Goal: Navigation & Orientation: Find specific page/section

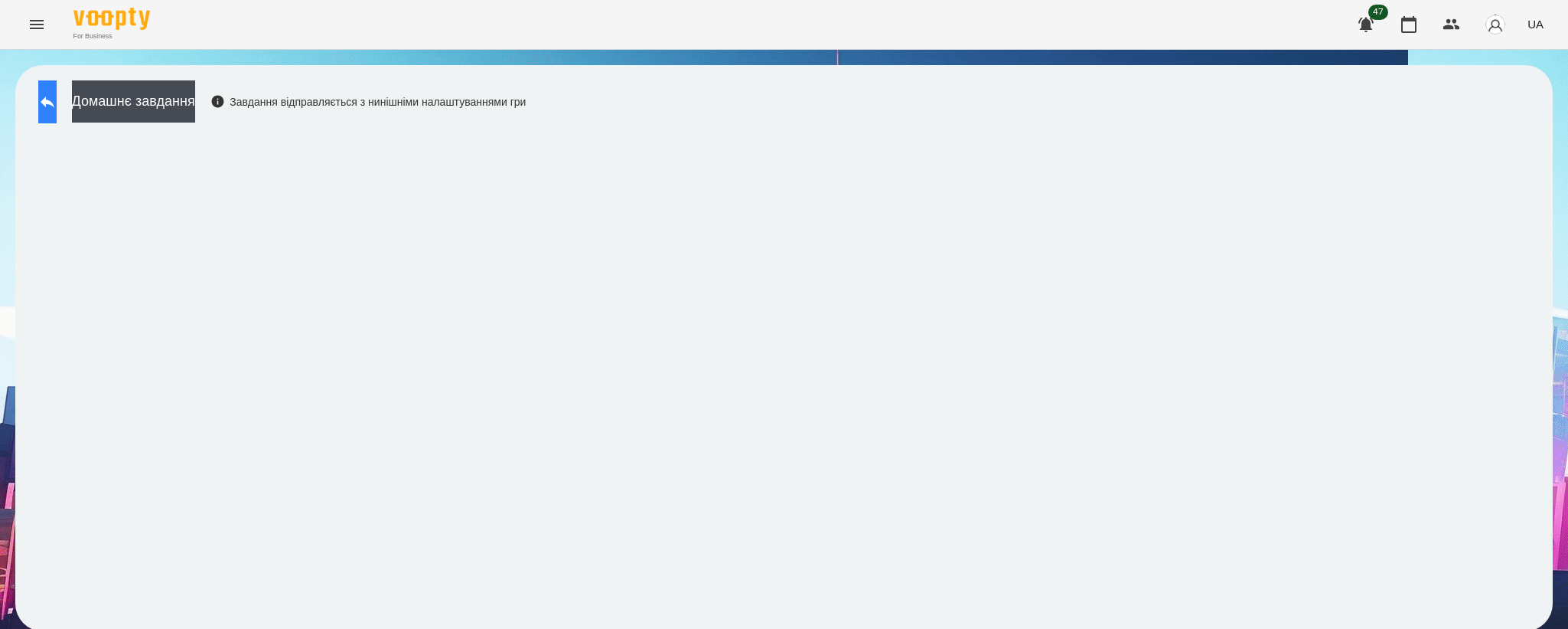
click at [54, 98] on icon at bounding box center [47, 102] width 14 height 12
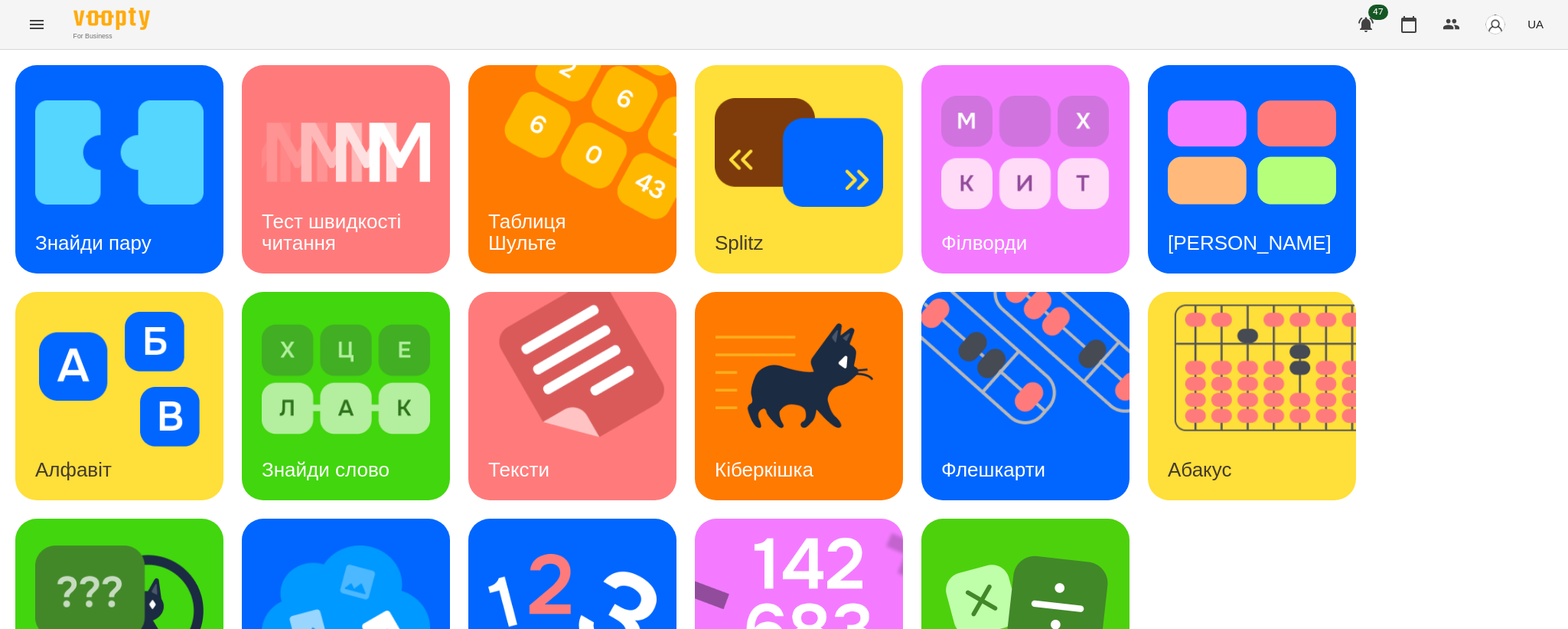
scroll to position [113, 0]
click at [1002, 305] on img at bounding box center [1035, 396] width 228 height 209
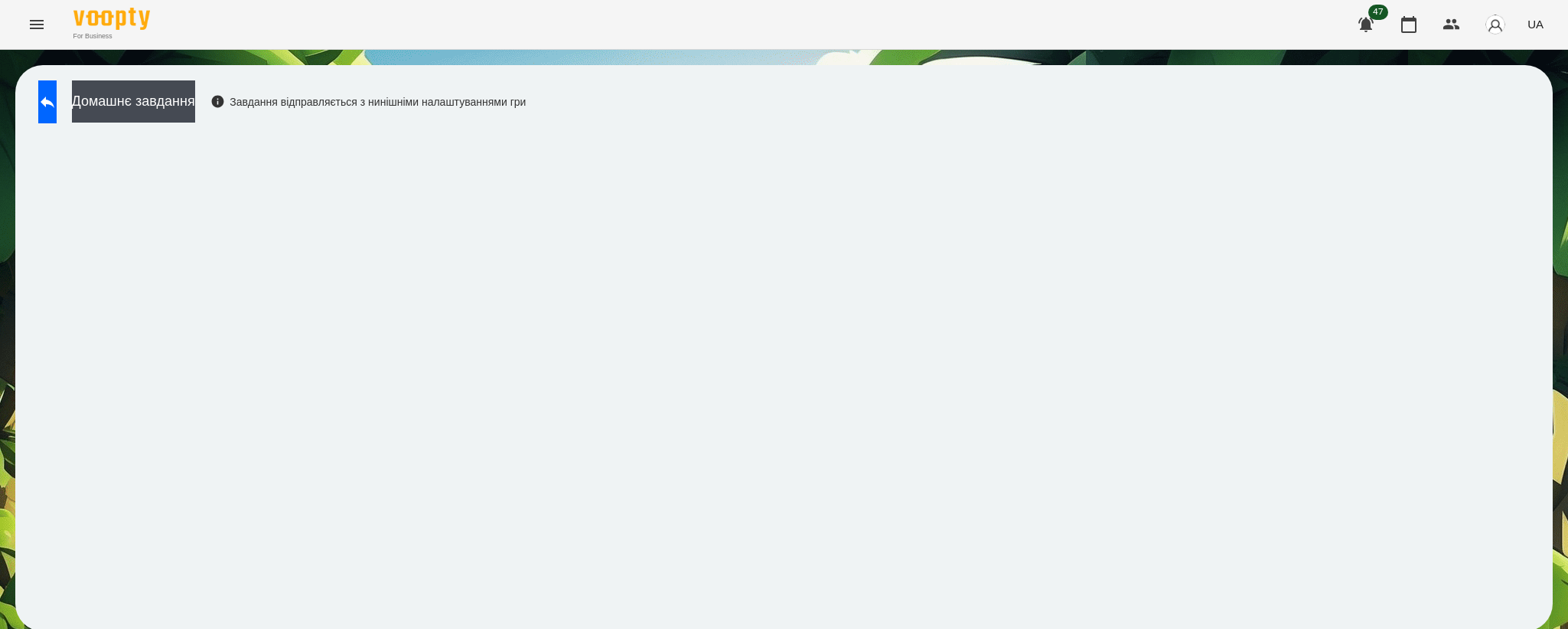
scroll to position [2, 0]
click at [56, 100] on button at bounding box center [47, 102] width 18 height 43
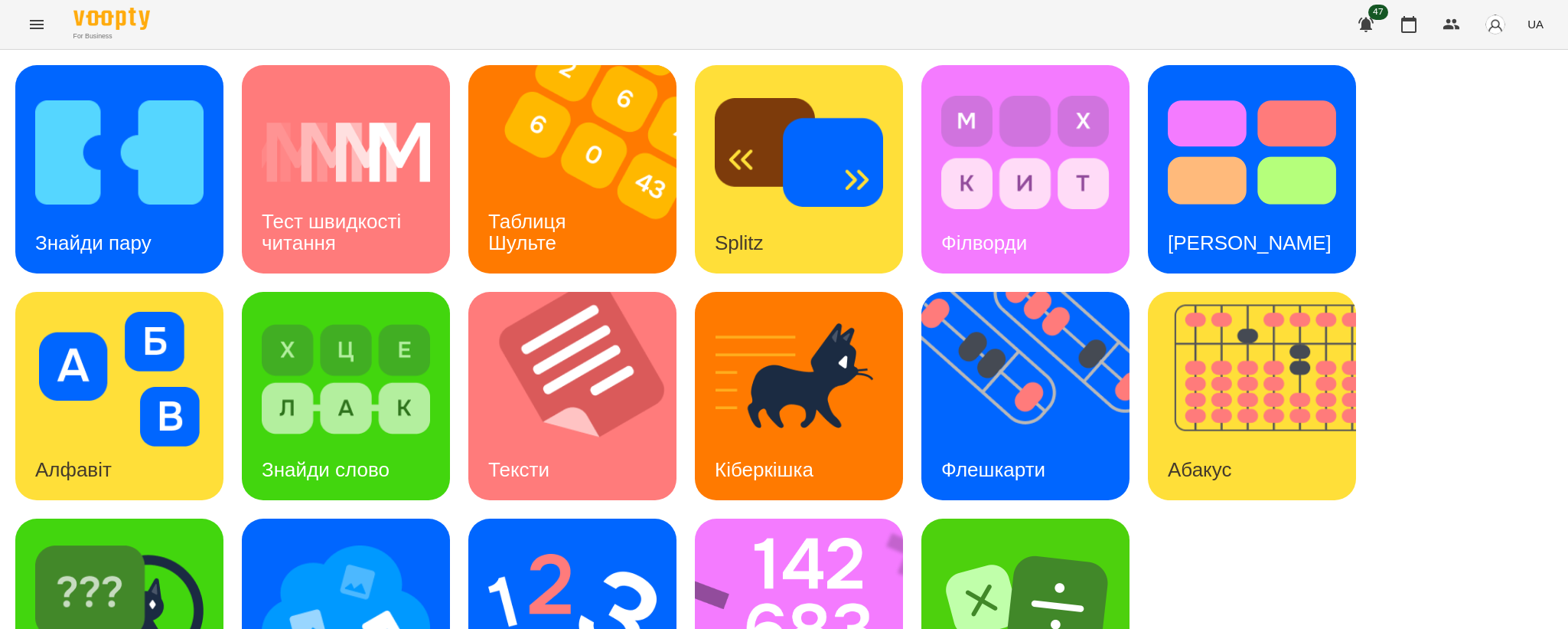
scroll to position [113, 0]
click at [564, 538] on img at bounding box center [572, 606] width 169 height 135
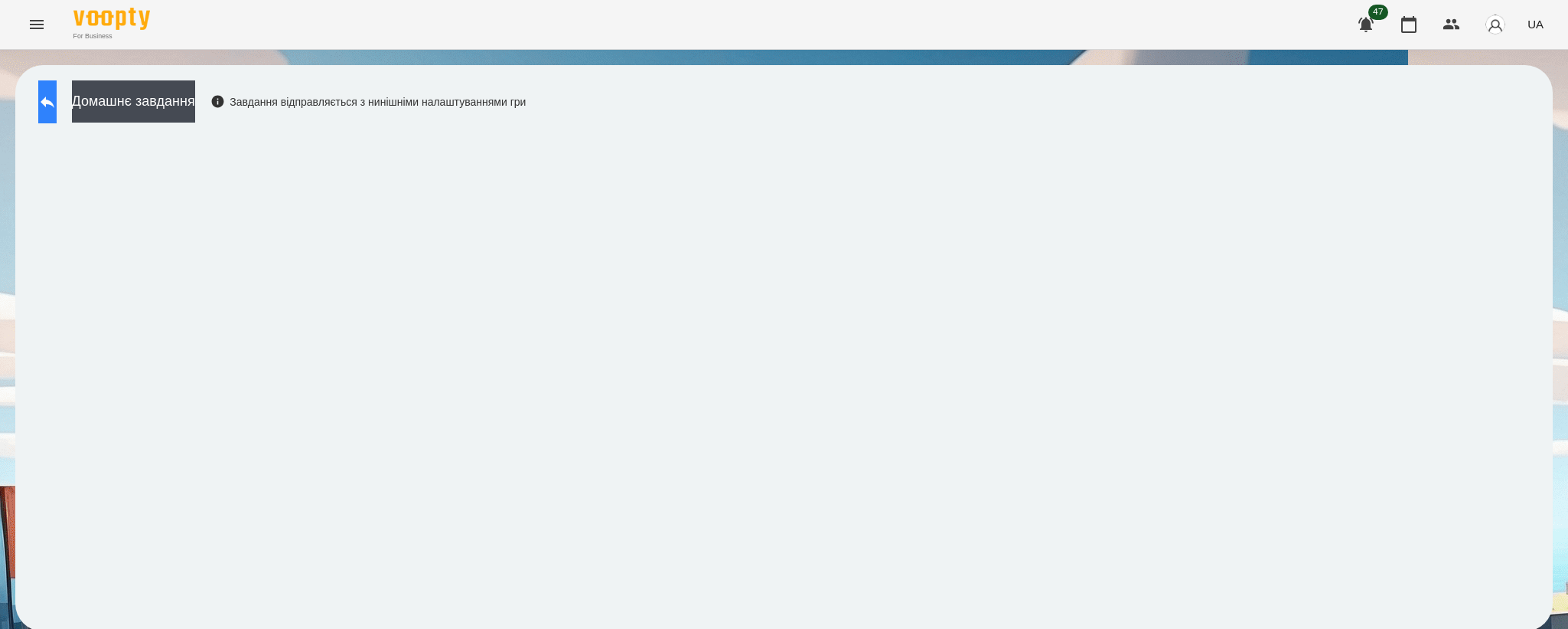
click at [56, 113] on button at bounding box center [47, 102] width 18 height 43
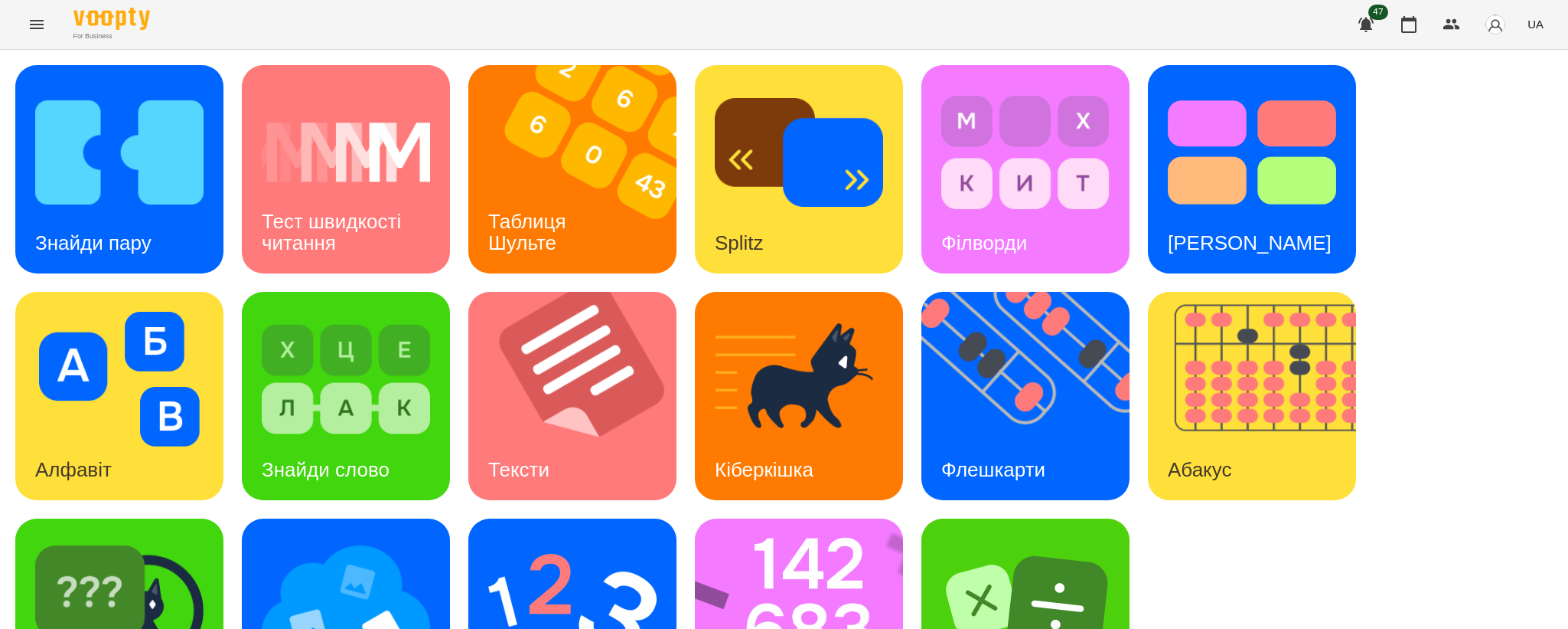
scroll to position [113, 0]
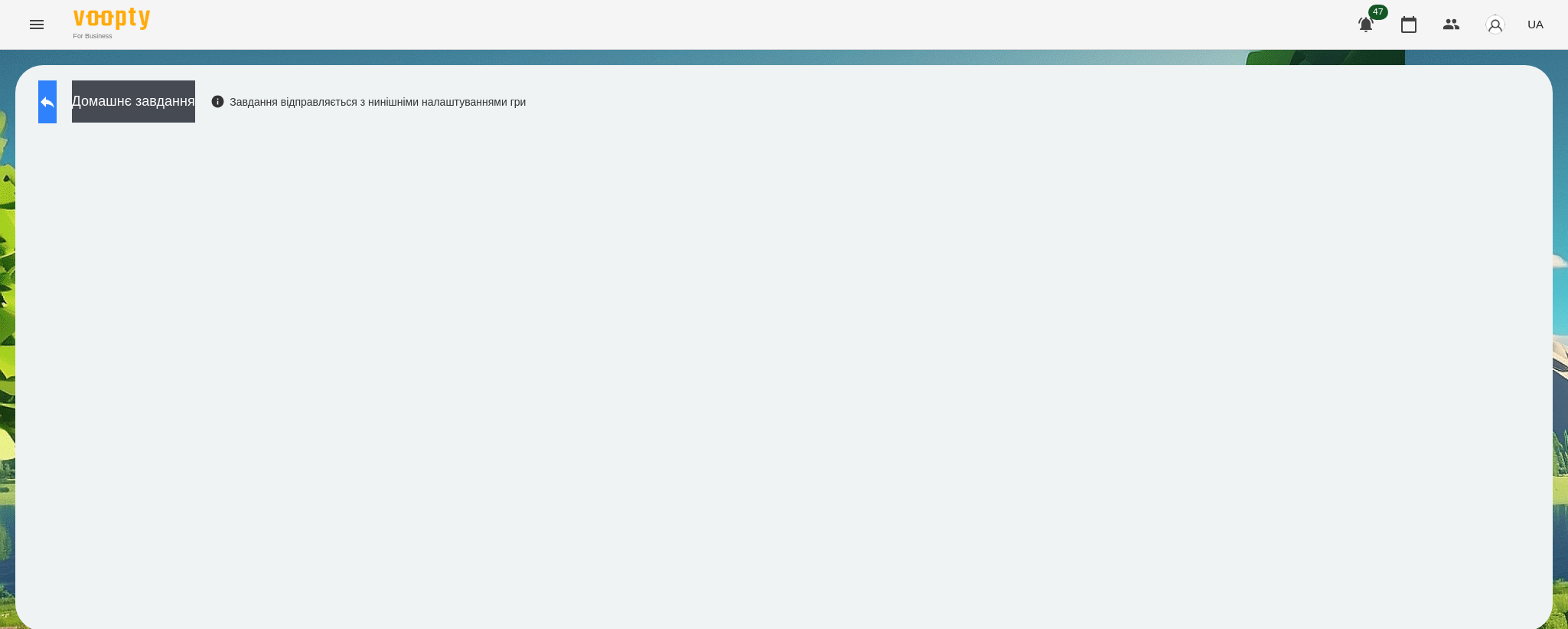
click at [56, 108] on button at bounding box center [47, 102] width 18 height 43
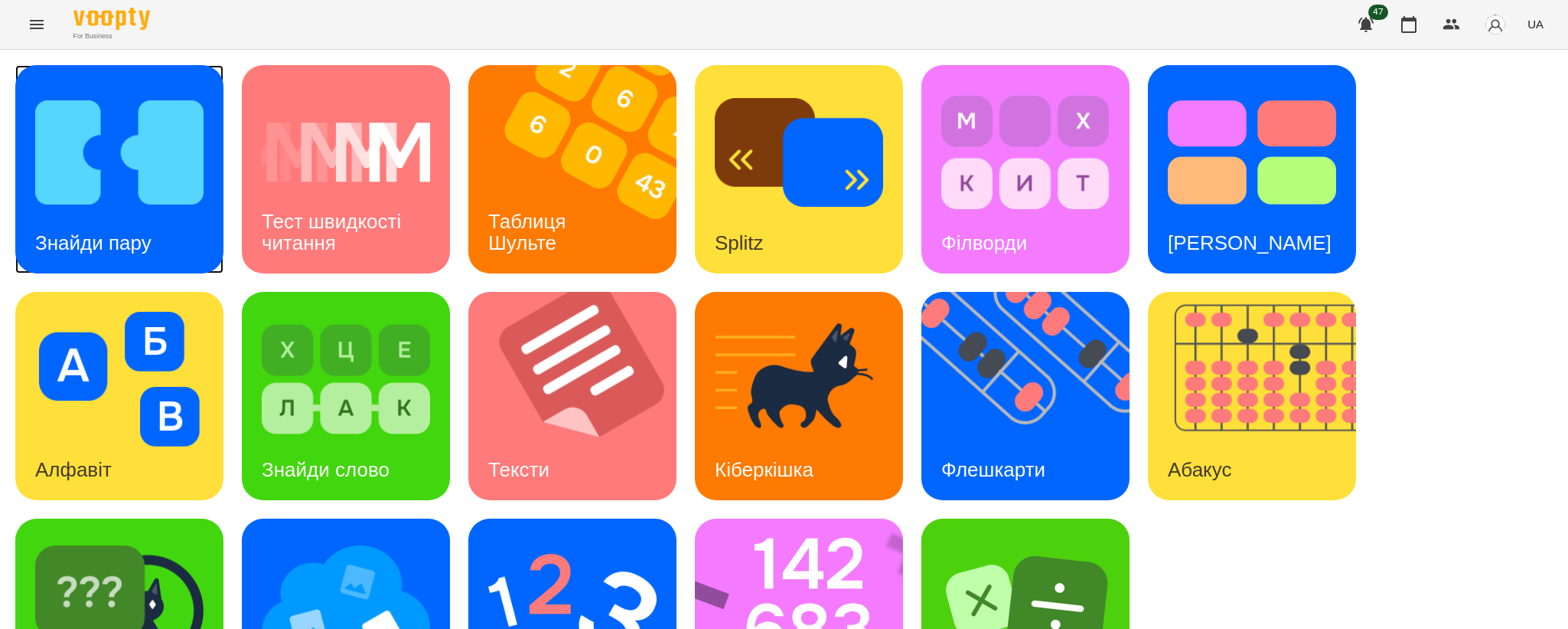
click at [102, 157] on img at bounding box center [119, 152] width 169 height 135
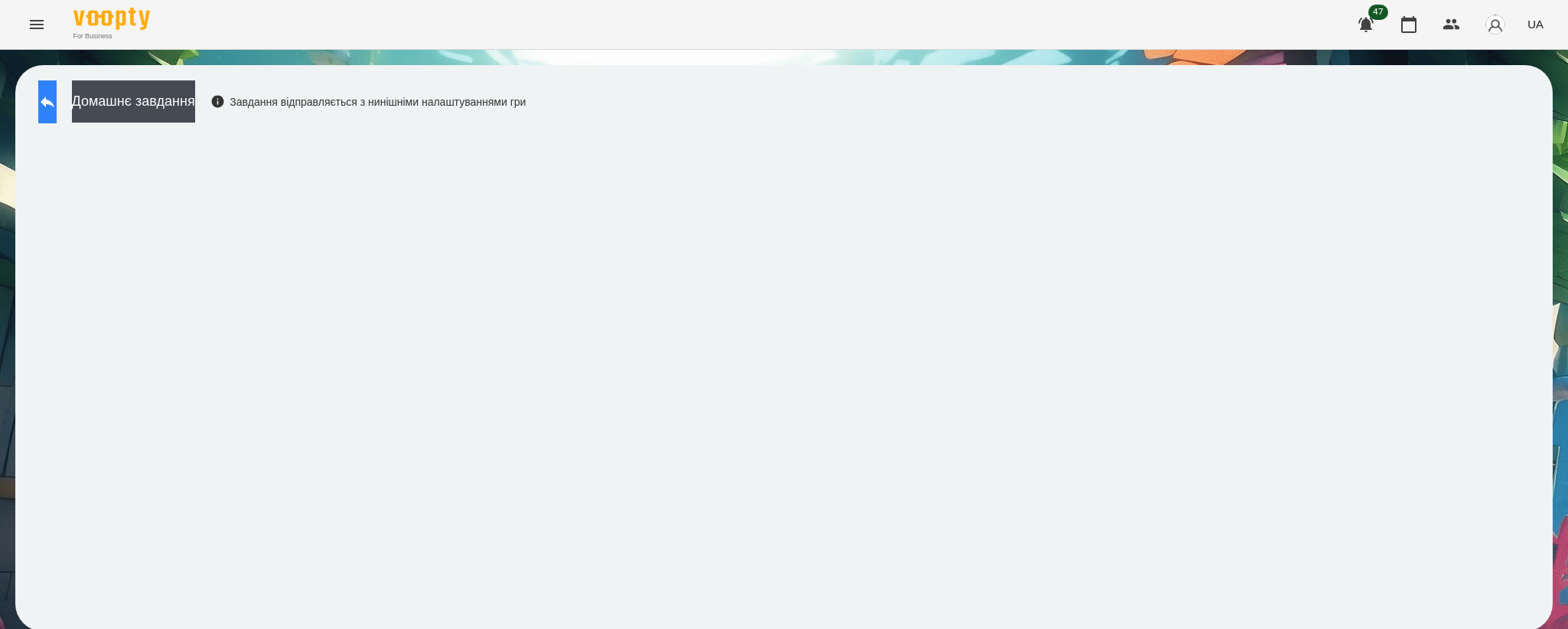
click at [44, 100] on button at bounding box center [47, 102] width 18 height 43
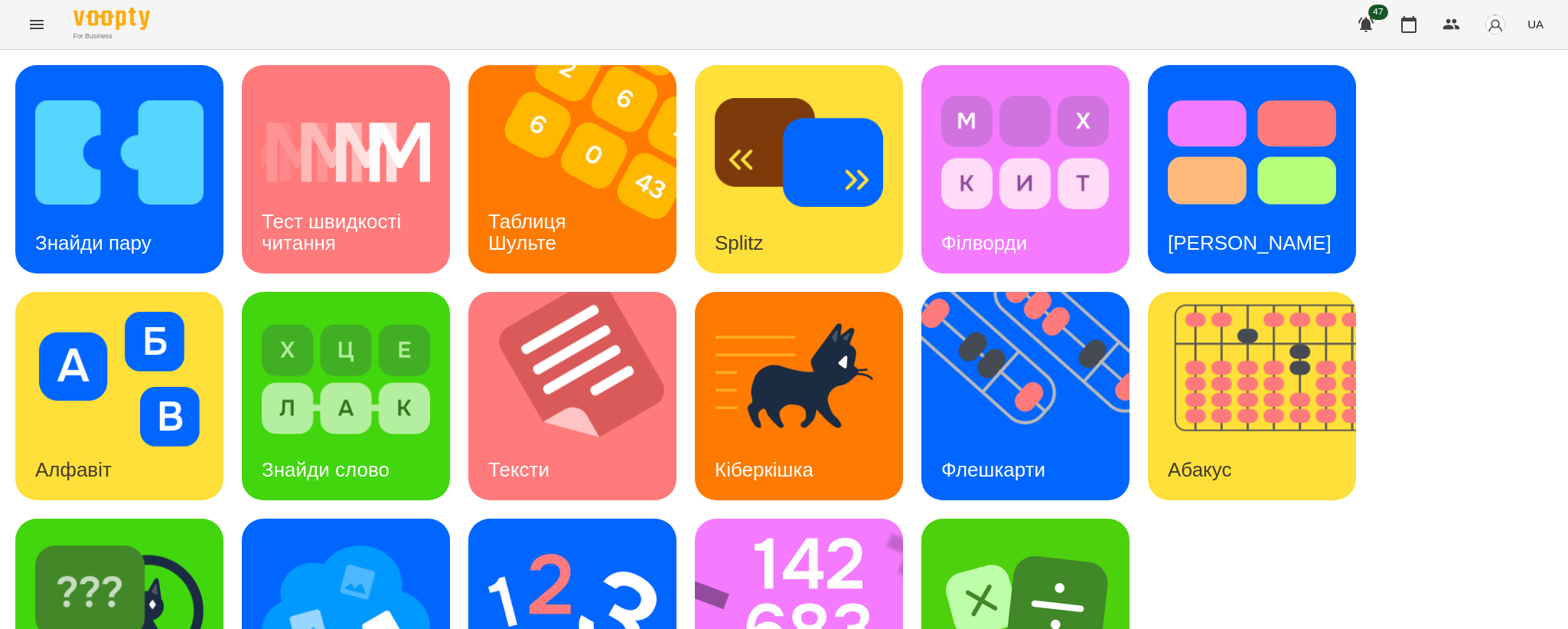
scroll to position [113, 0]
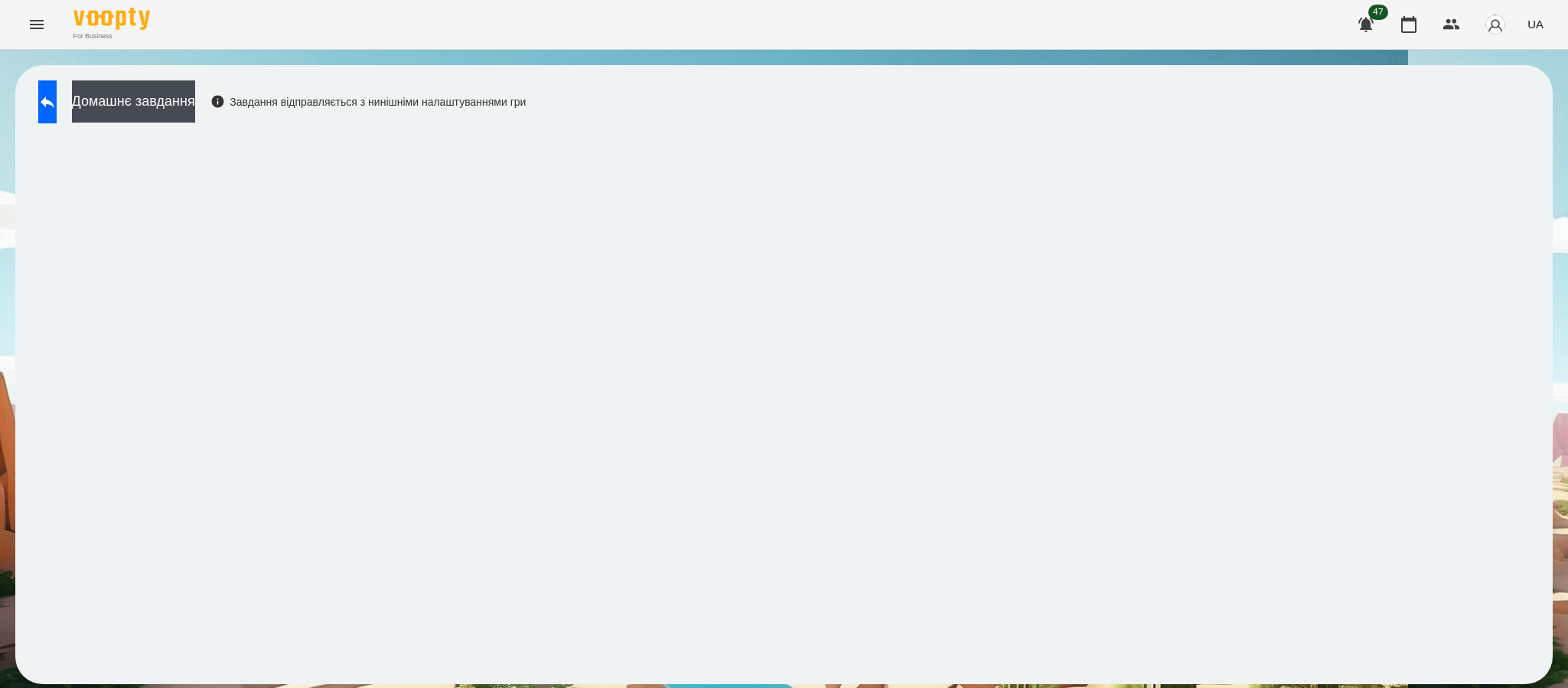
click at [47, 34] on button "Menu" at bounding box center [37, 24] width 37 height 37
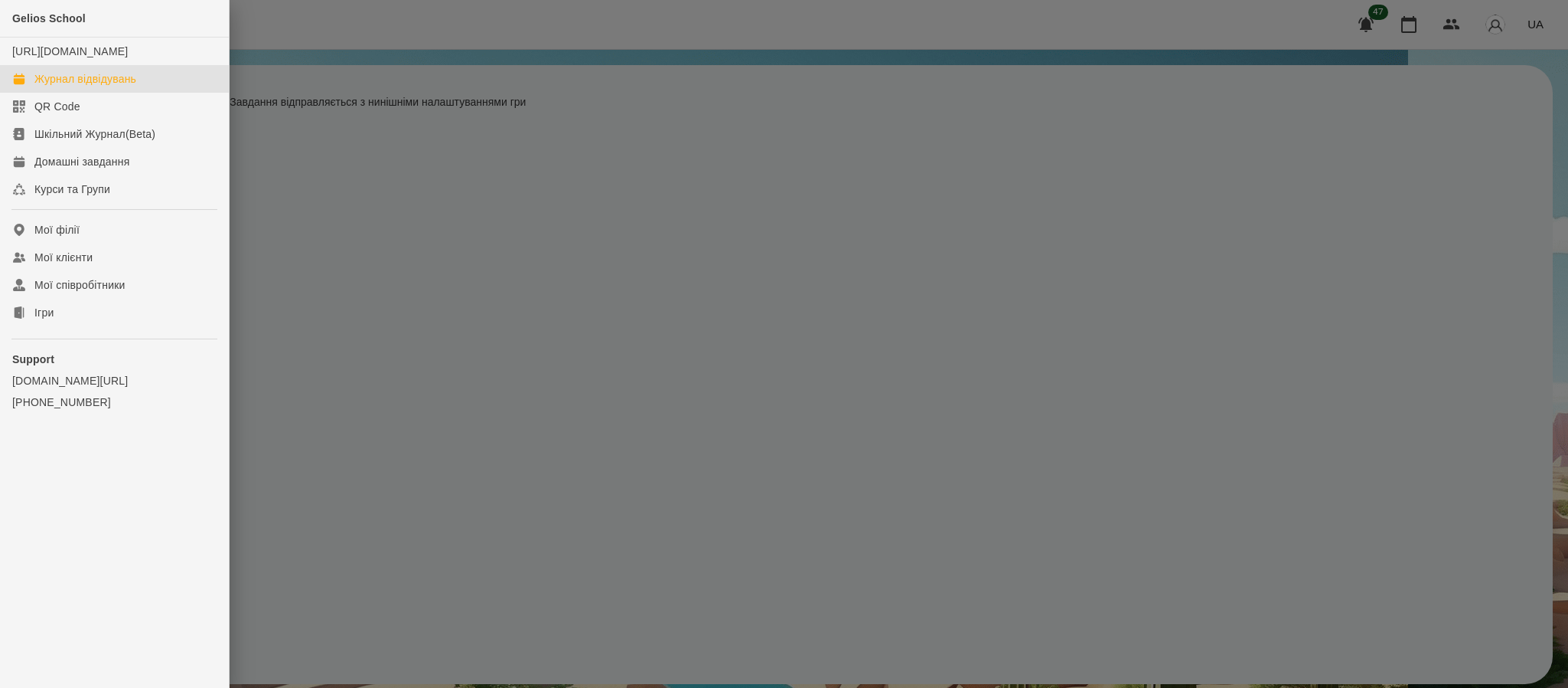
click at [79, 93] on link "Журнал відвідувань" at bounding box center [115, 78] width 229 height 27
